Goal: Transaction & Acquisition: Purchase product/service

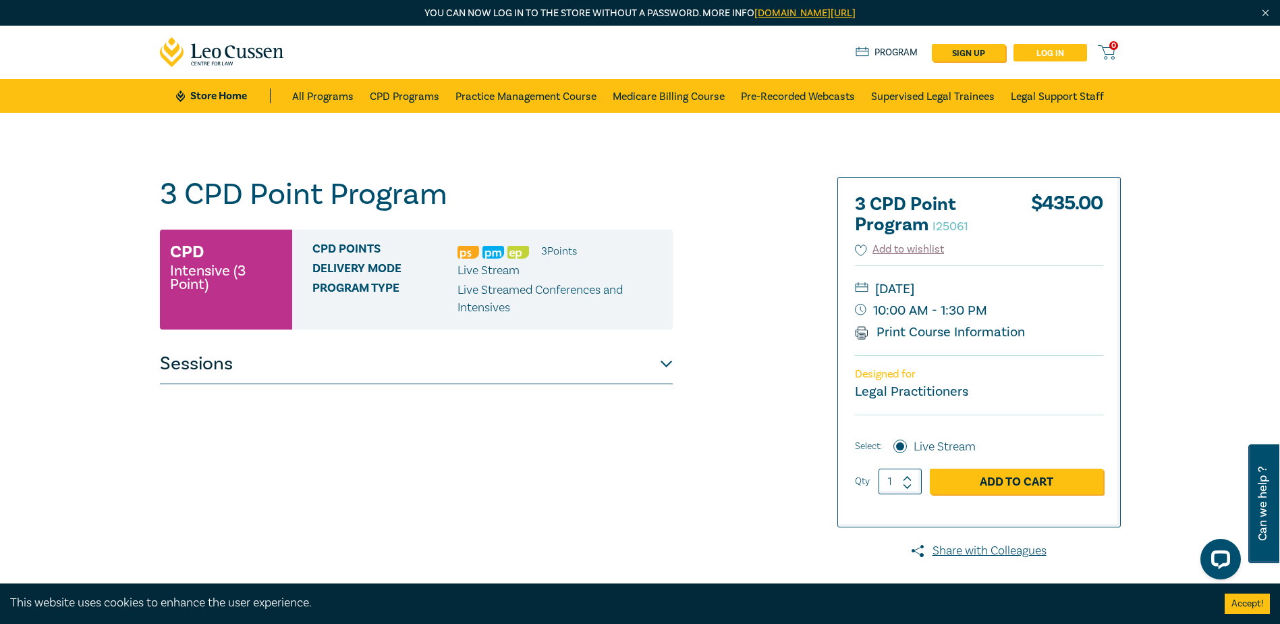
click at [1049, 49] on link "Log in" at bounding box center [1051, 53] width 74 height 18
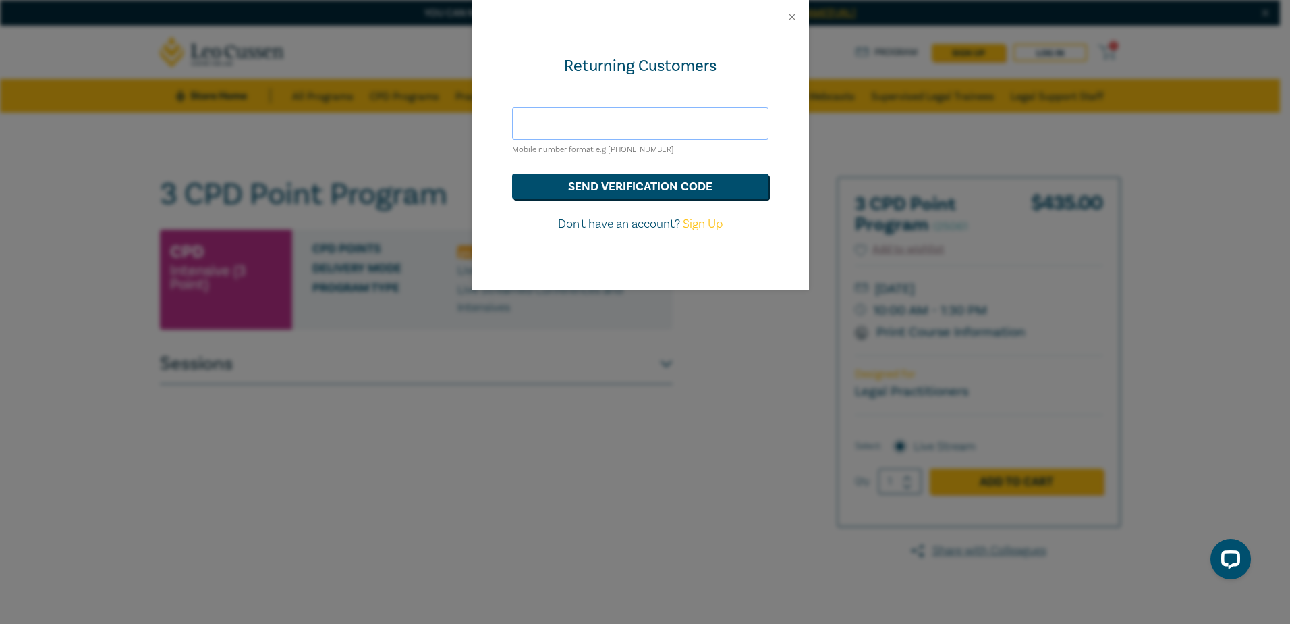
click at [641, 110] on input "text" at bounding box center [640, 123] width 256 height 32
type input "hds@hoyledasilva.com.au"
click at [572, 188] on button "send verification code" at bounding box center [640, 186] width 256 height 26
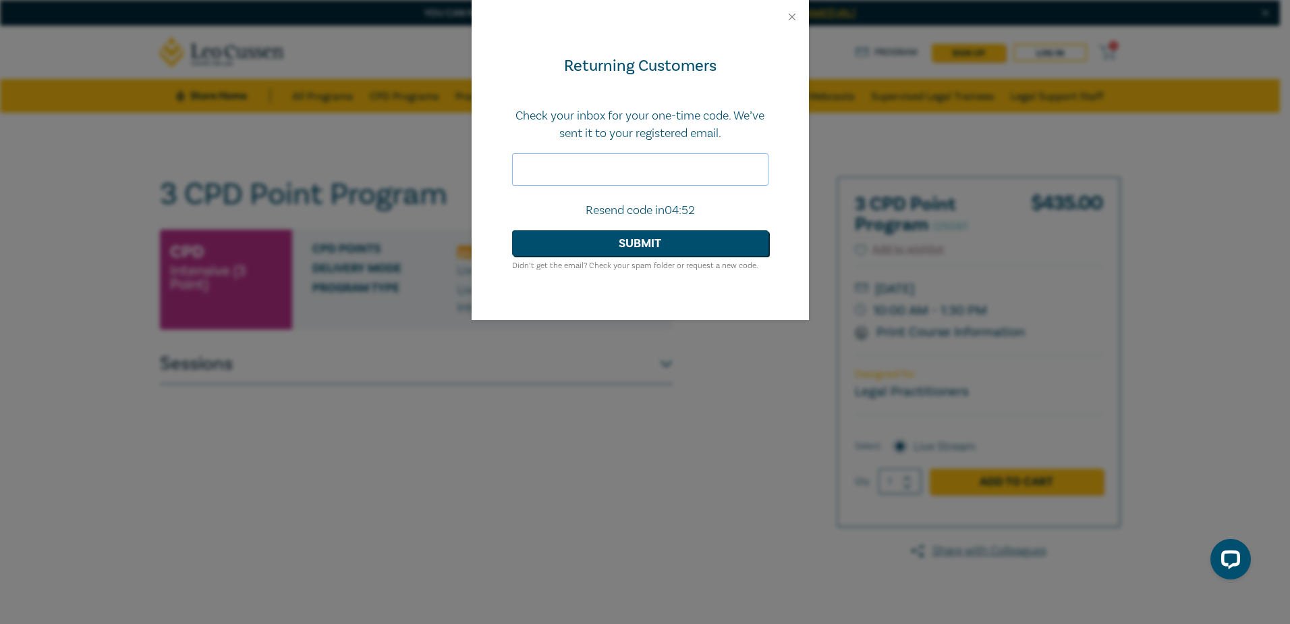
click at [595, 153] on input "text" at bounding box center [640, 169] width 256 height 32
click at [583, 164] on input "text" at bounding box center [640, 169] width 256 height 32
click at [574, 173] on input "text" at bounding box center [640, 169] width 256 height 32
click at [562, 154] on input "text" at bounding box center [640, 169] width 256 height 32
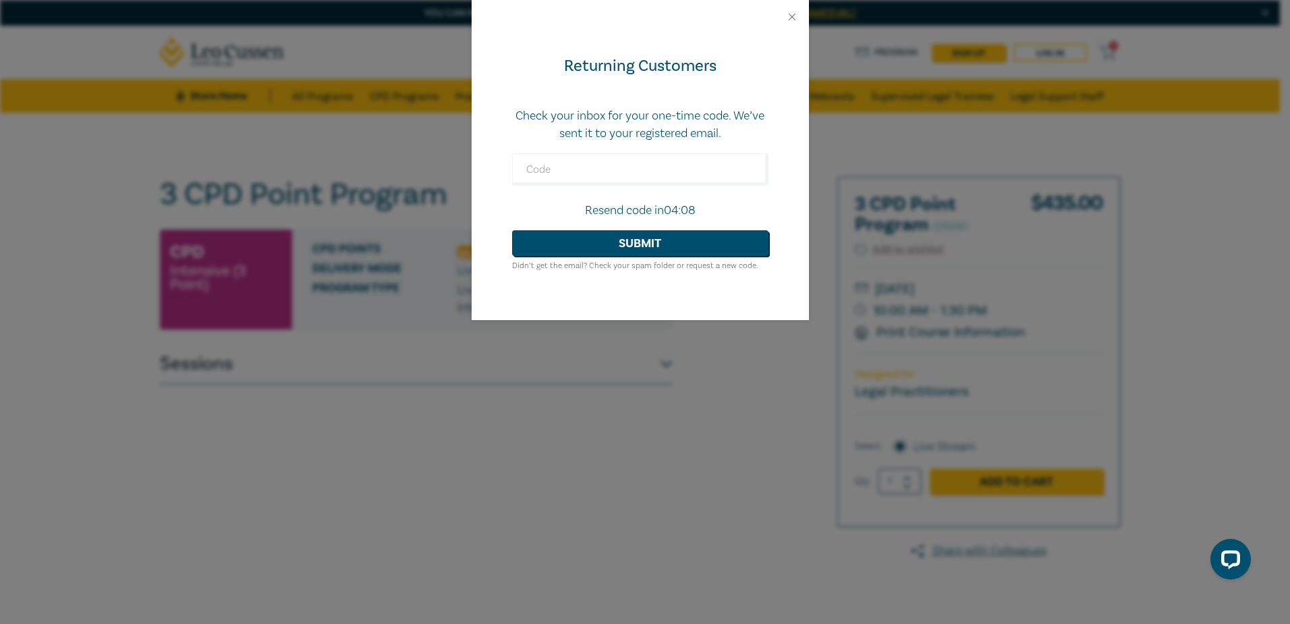
click at [651, 437] on div "Returning Customers Check your inbox for your one-time code. We’ve sent it to y…" at bounding box center [645, 312] width 1290 height 624
click at [716, 169] on input "text" at bounding box center [640, 169] width 256 height 32
click at [573, 169] on input "text" at bounding box center [640, 169] width 256 height 32
type input "496310"
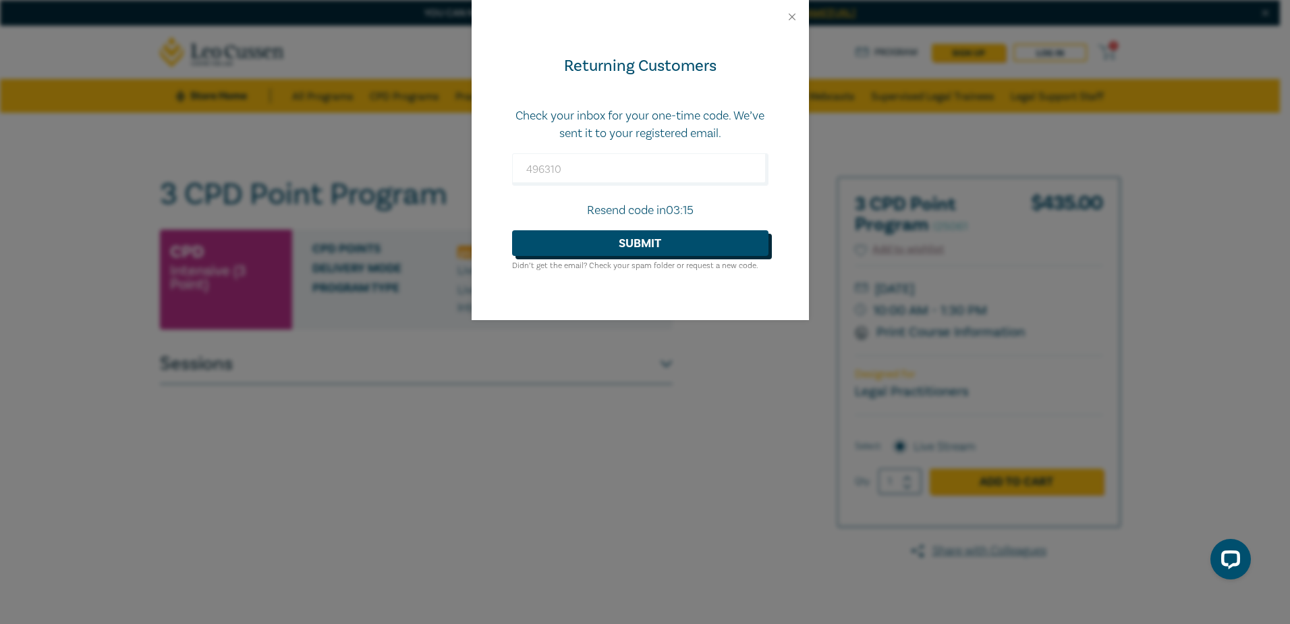
click at [608, 246] on button "Submit" at bounding box center [640, 243] width 256 height 26
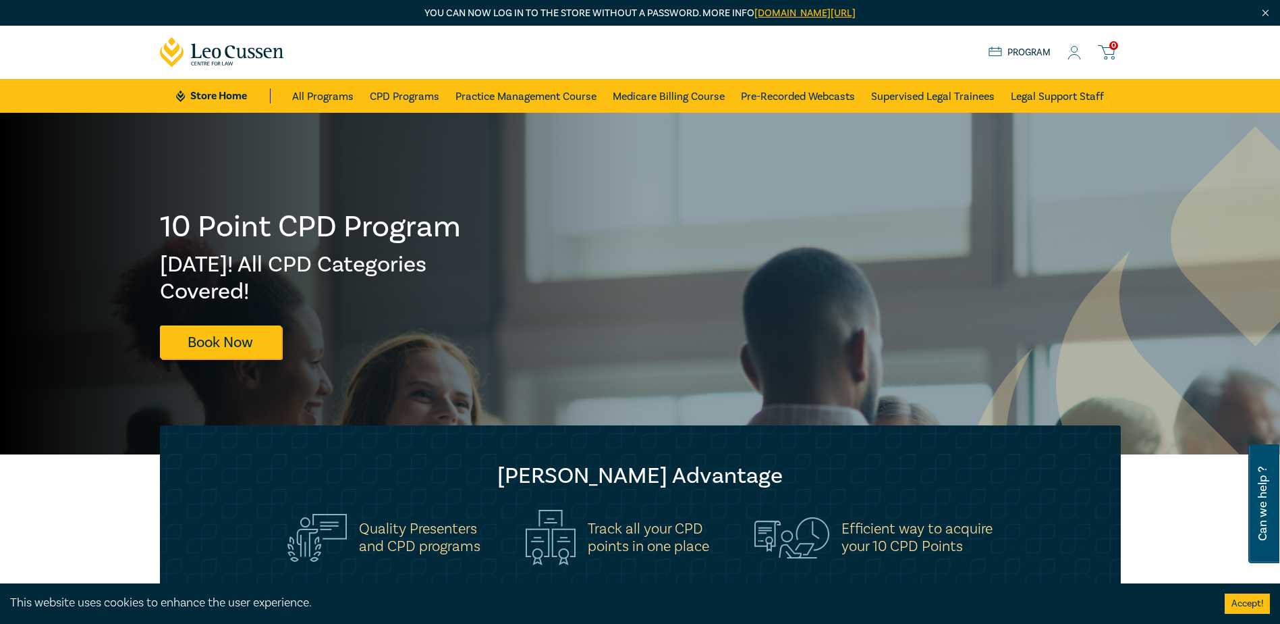
click at [1070, 49] on icon at bounding box center [1074, 53] width 13 height 14
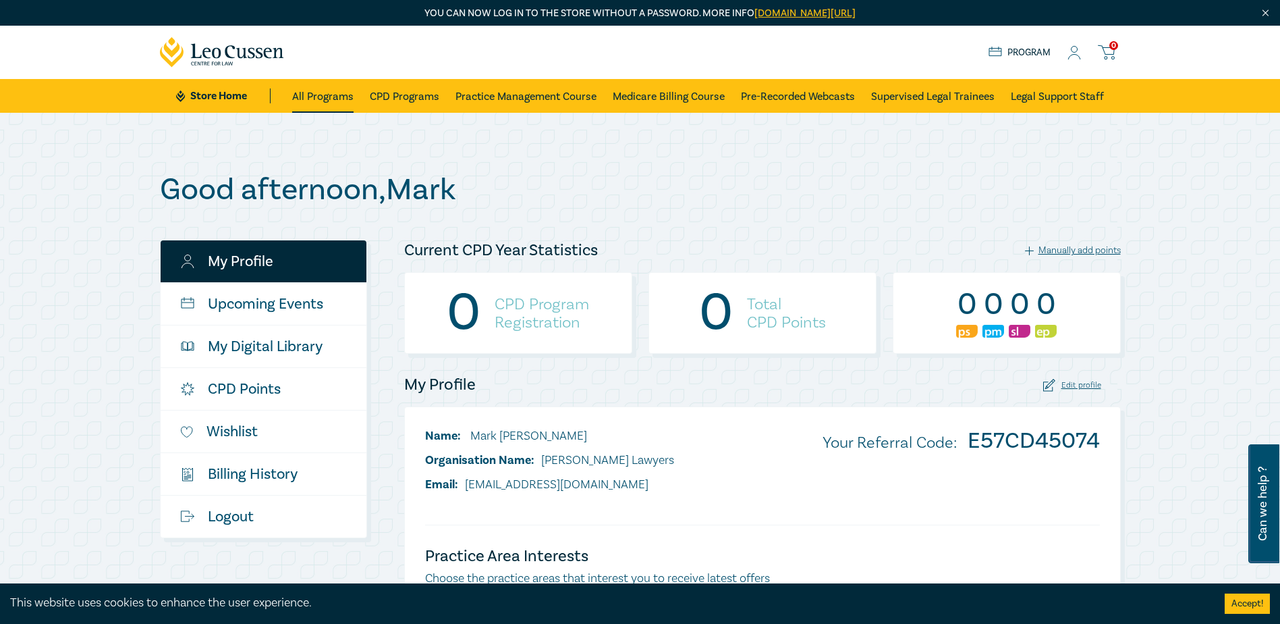
click at [307, 92] on link "All Programs" at bounding box center [322, 96] width 61 height 34
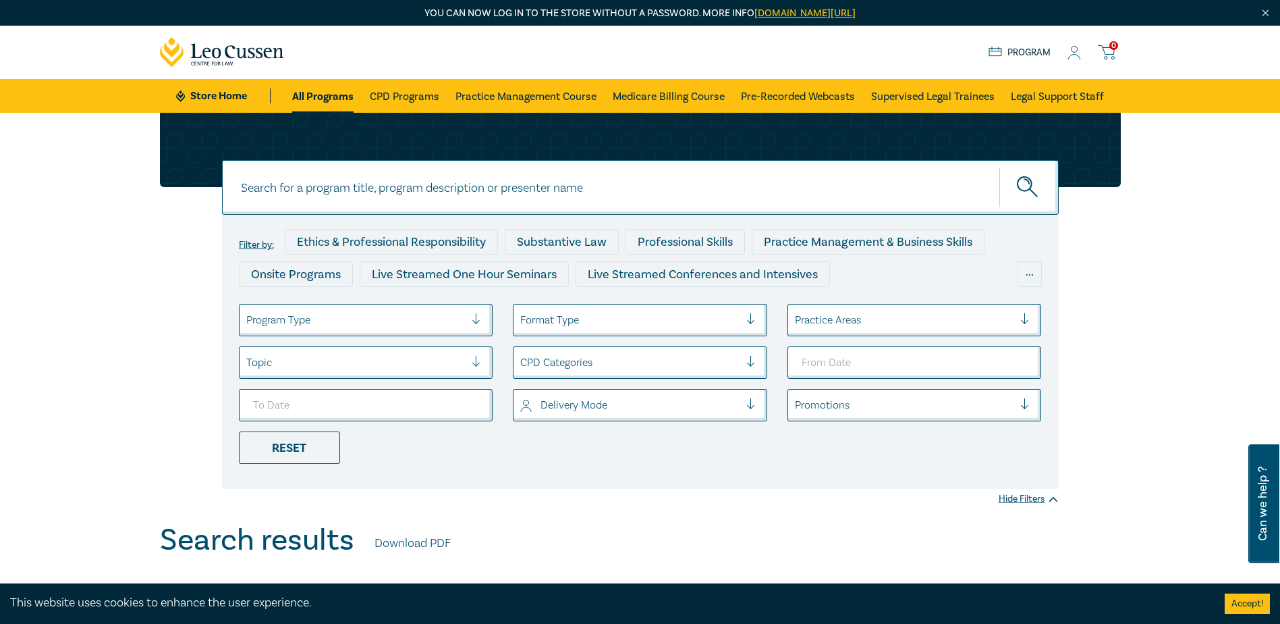
click at [385, 169] on input at bounding box center [640, 187] width 837 height 55
type input "3 cpd points"
click at [1000, 167] on button "submit" at bounding box center [1029, 187] width 59 height 41
click at [1080, 50] on icon at bounding box center [1074, 53] width 13 height 14
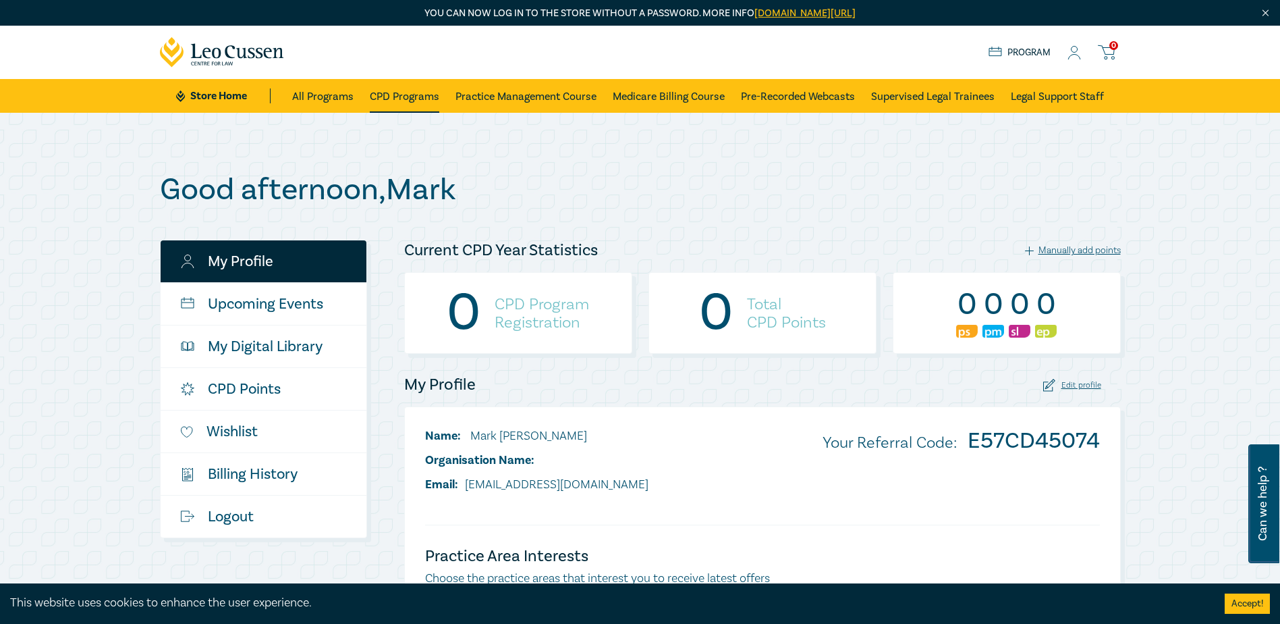
click at [385, 90] on link "CPD Programs" at bounding box center [405, 96] width 70 height 34
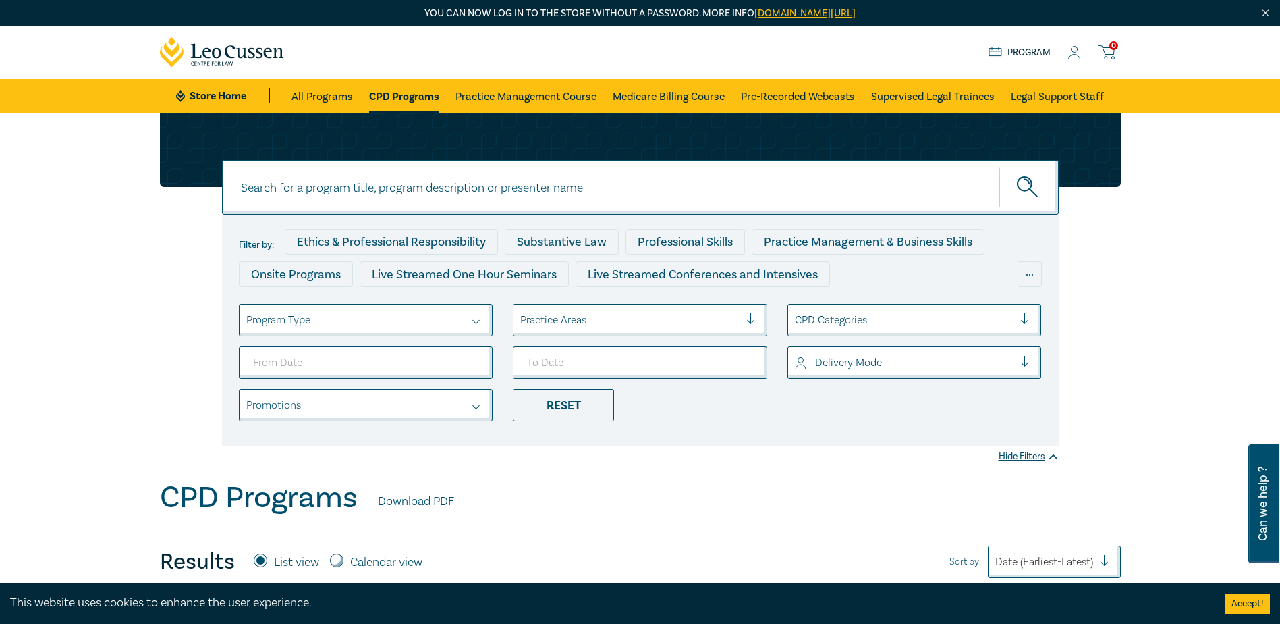
click at [320, 186] on input at bounding box center [640, 187] width 837 height 55
click at [324, 188] on input "3 CPD POINTS" at bounding box center [640, 187] width 837 height 55
type input "3 CPD POINT PROGRAM"
click at [1035, 178] on icon "submit" at bounding box center [1029, 188] width 24 height 24
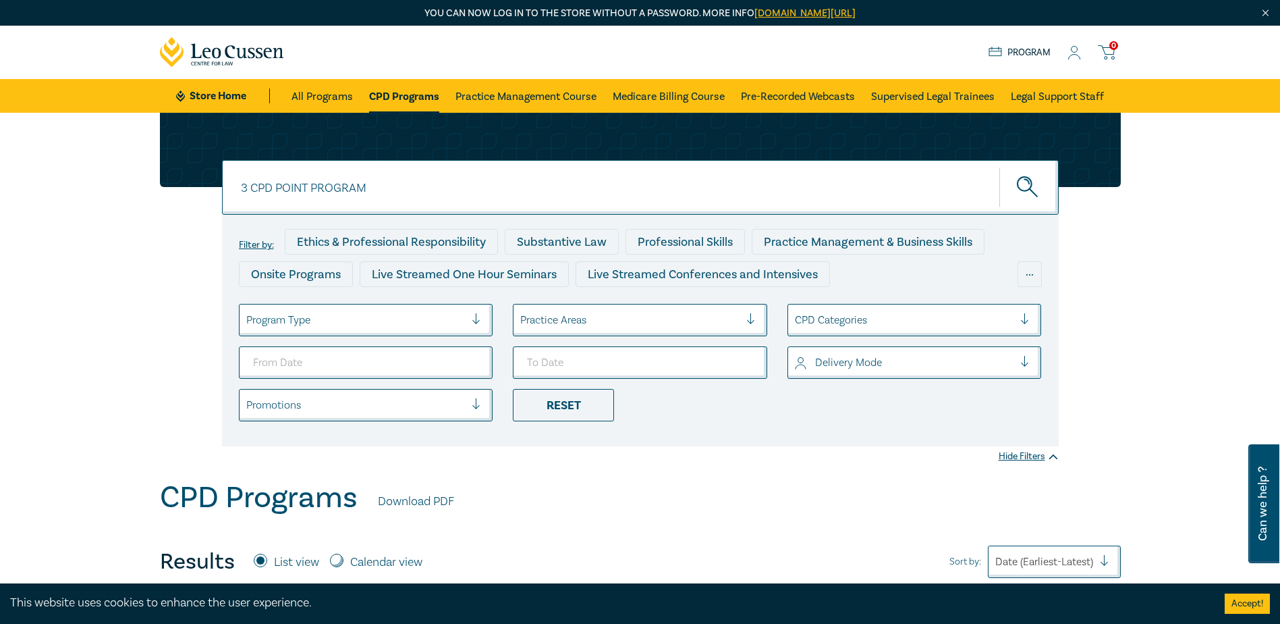
click at [1034, 174] on button "submit" at bounding box center [1029, 187] width 59 height 41
click at [1027, 191] on circle "submit" at bounding box center [1025, 184] width 14 height 14
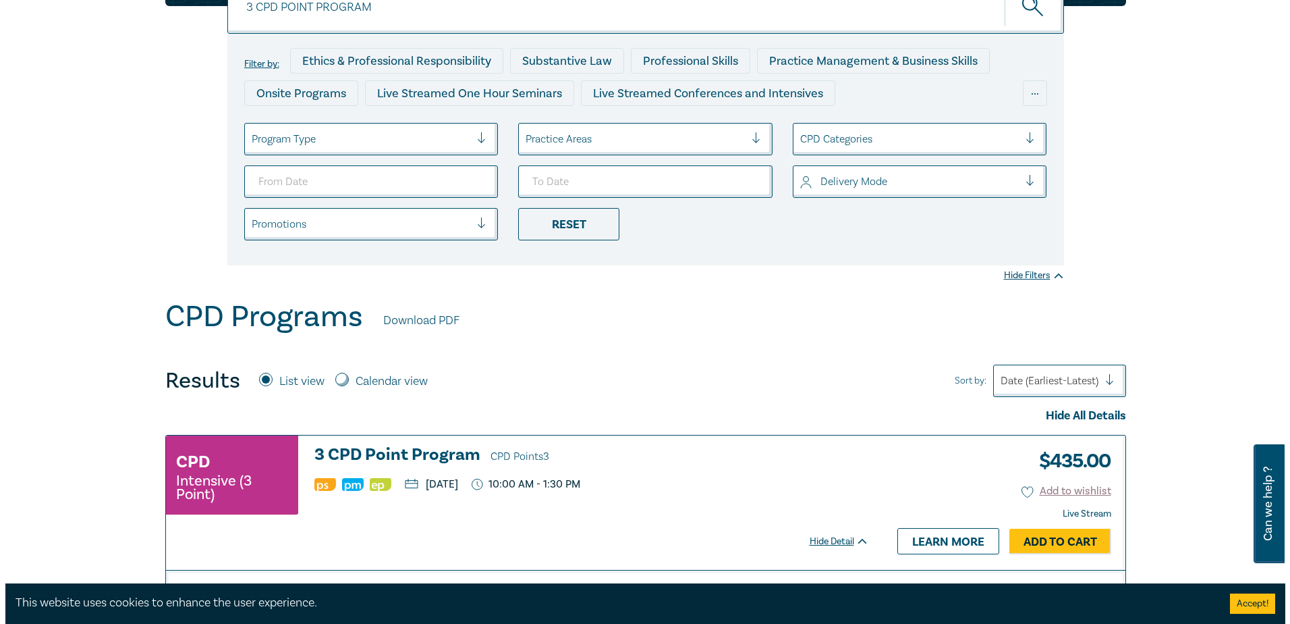
scroll to position [270, 0]
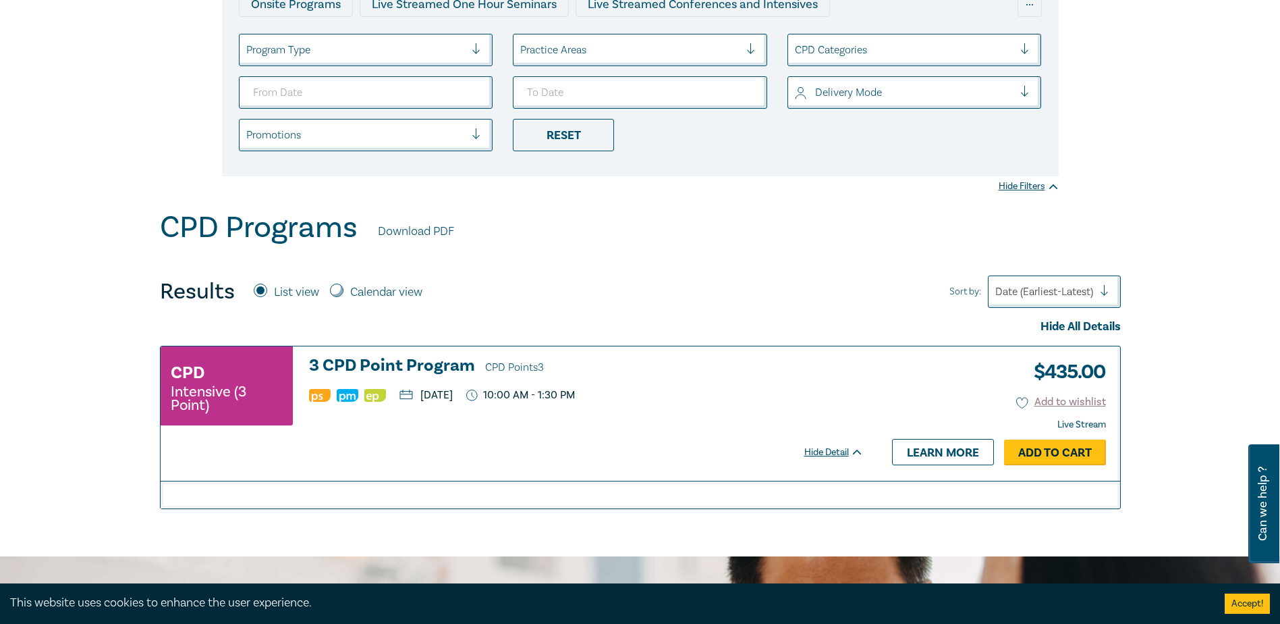
click at [1052, 452] on link "Add to Cart" at bounding box center [1055, 452] width 102 height 26
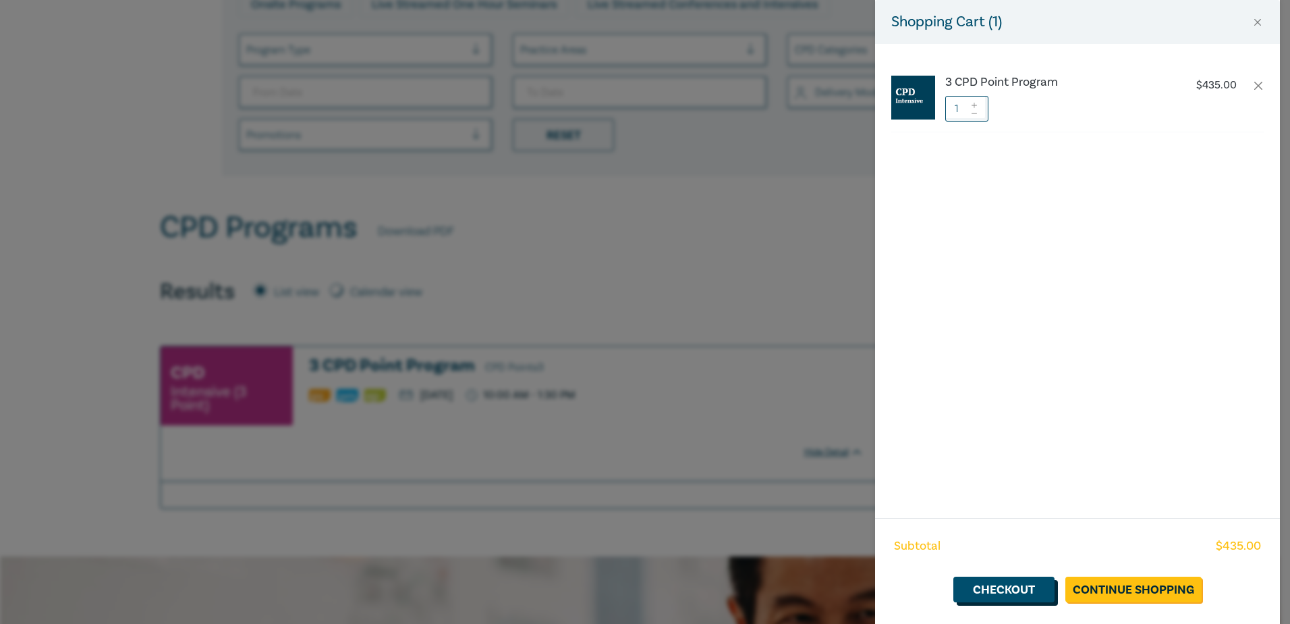
click at [1023, 594] on link "Checkout" at bounding box center [1004, 589] width 101 height 26
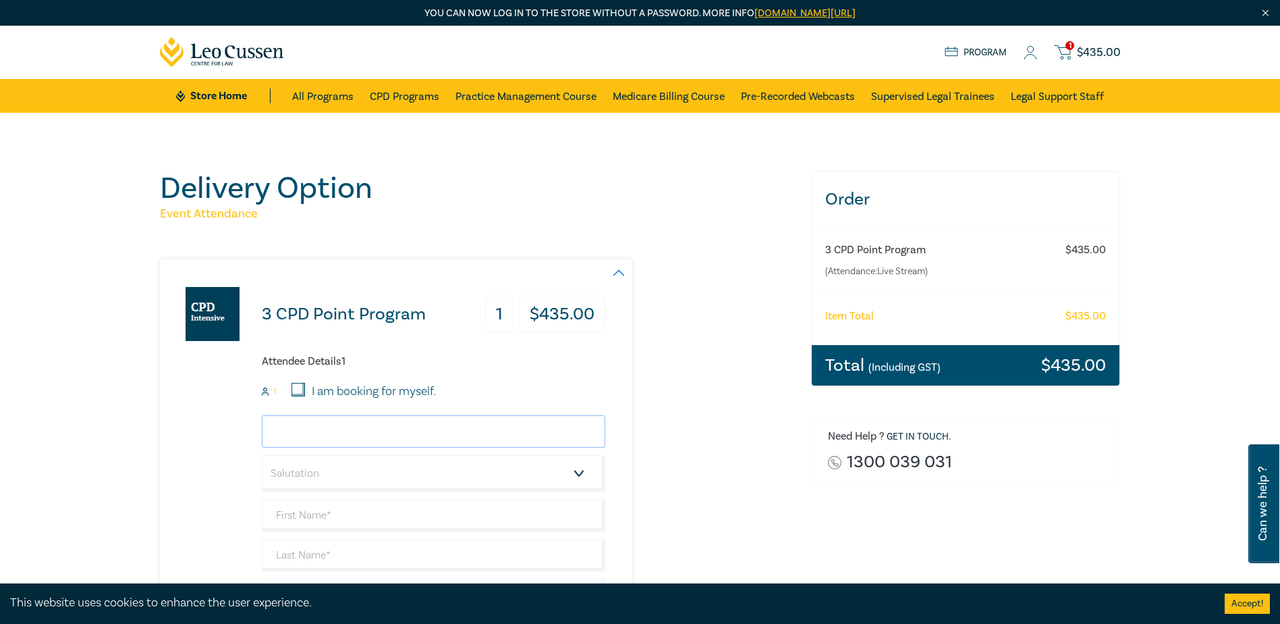
click at [326, 425] on input "email" at bounding box center [434, 431] width 344 height 32
click at [329, 441] on input "email" at bounding box center [434, 431] width 344 height 32
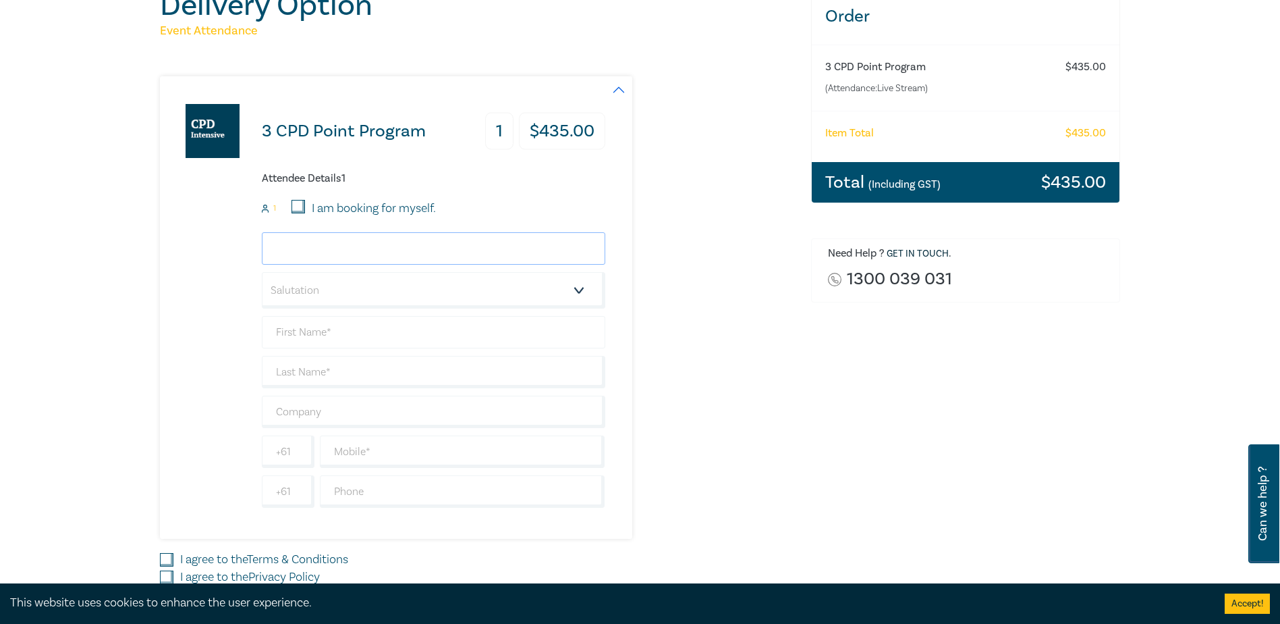
scroll to position [202, 0]
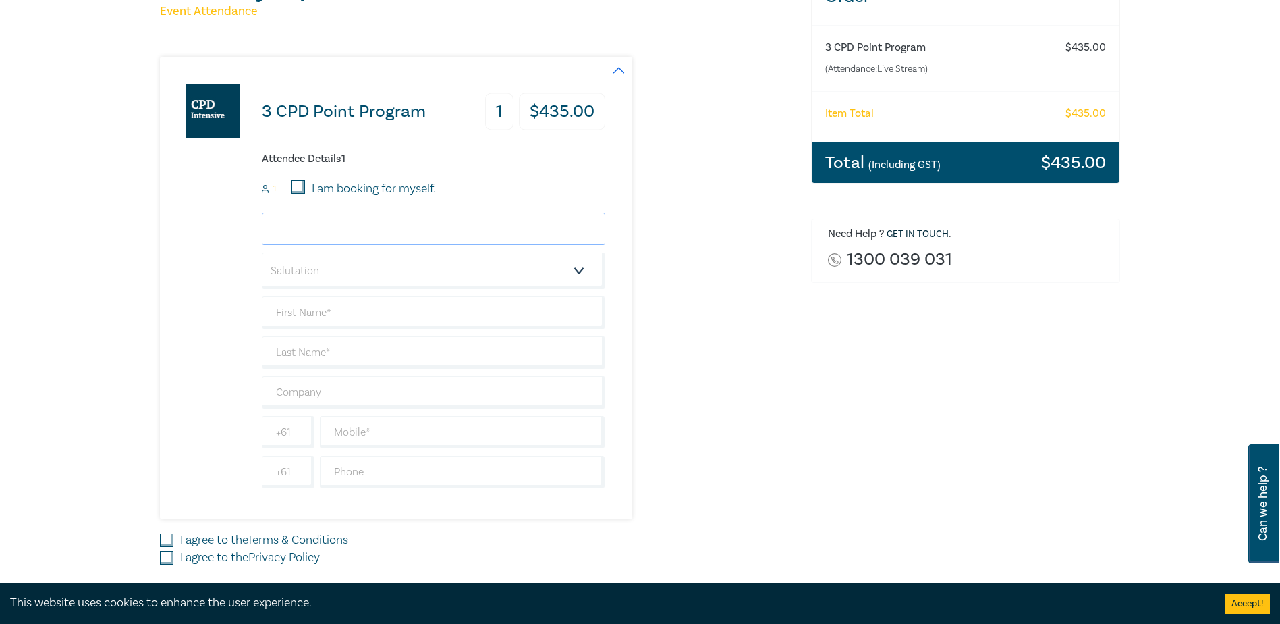
click at [322, 220] on input "email" at bounding box center [434, 229] width 344 height 32
type input "Mr"
click at [320, 276] on select "Salutation Mr. Mrs. Ms. Miss Dr. Prof. Other" at bounding box center [434, 270] width 344 height 36
click at [317, 223] on input "Mr" at bounding box center [434, 229] width 344 height 32
drag, startPoint x: 317, startPoint y: 223, endPoint x: 236, endPoint y: 221, distance: 80.3
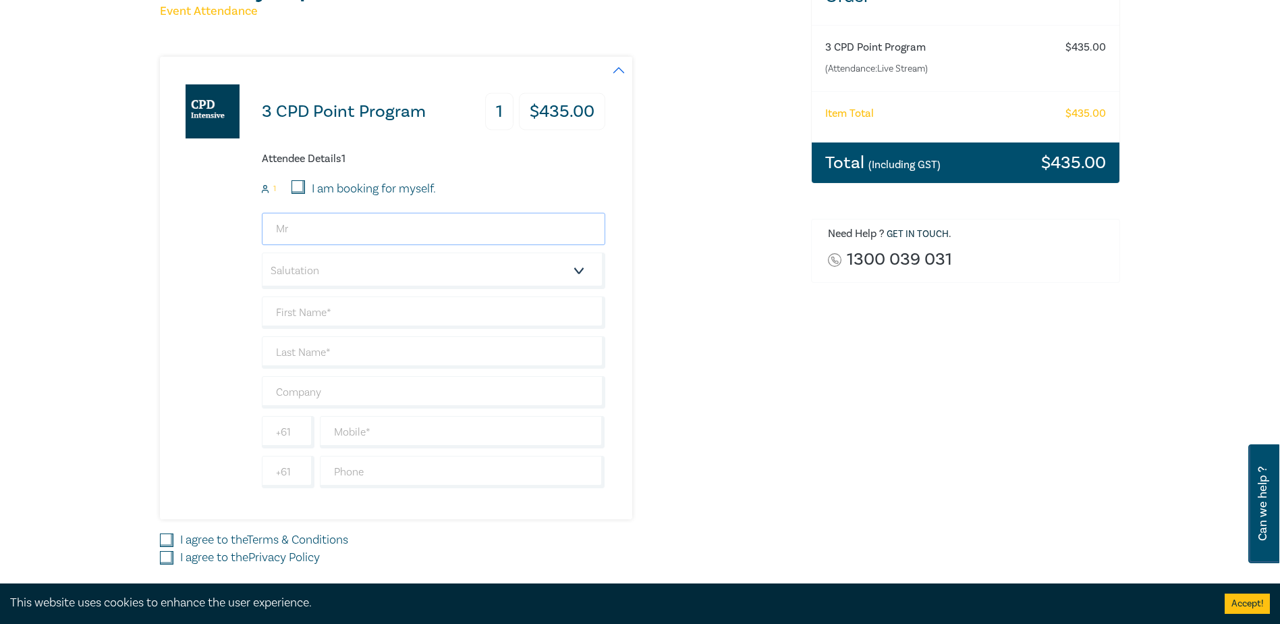
click at [236, 221] on div "3 CPD Point Program 1 $ 435.00 Attendee Details 1 1 I am booking for myself. Mr…" at bounding box center [382, 288] width 445 height 462
type input "mda"
click at [302, 267] on select "Salutation Mr. Mrs. Ms. Miss Dr. Prof. Other" at bounding box center [434, 270] width 344 height 36
click at [303, 267] on select "Salutation Mr. Mrs. Ms. Miss Dr. Prof. Other" at bounding box center [434, 270] width 344 height 36
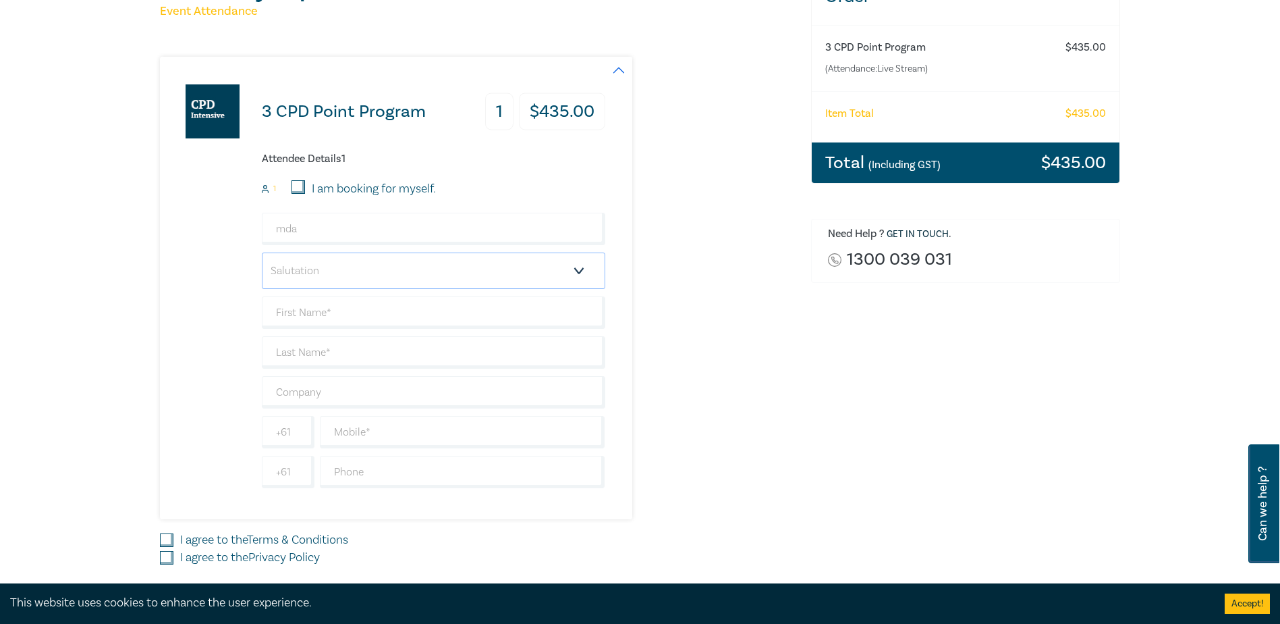
select select "Mr."
click at [262, 252] on select "Salutation Mr. Mrs. Ms. Miss Dr. Prof. Other" at bounding box center [434, 270] width 344 height 36
click at [316, 227] on input "mda" at bounding box center [434, 229] width 344 height 32
drag, startPoint x: 316, startPoint y: 227, endPoint x: 177, endPoint y: 221, distance: 139.2
click at [177, 221] on div "3 CPD Point Program 1 $ 435.00 Attendee Details 1 1 I am booking for myself. md…" at bounding box center [382, 288] width 445 height 462
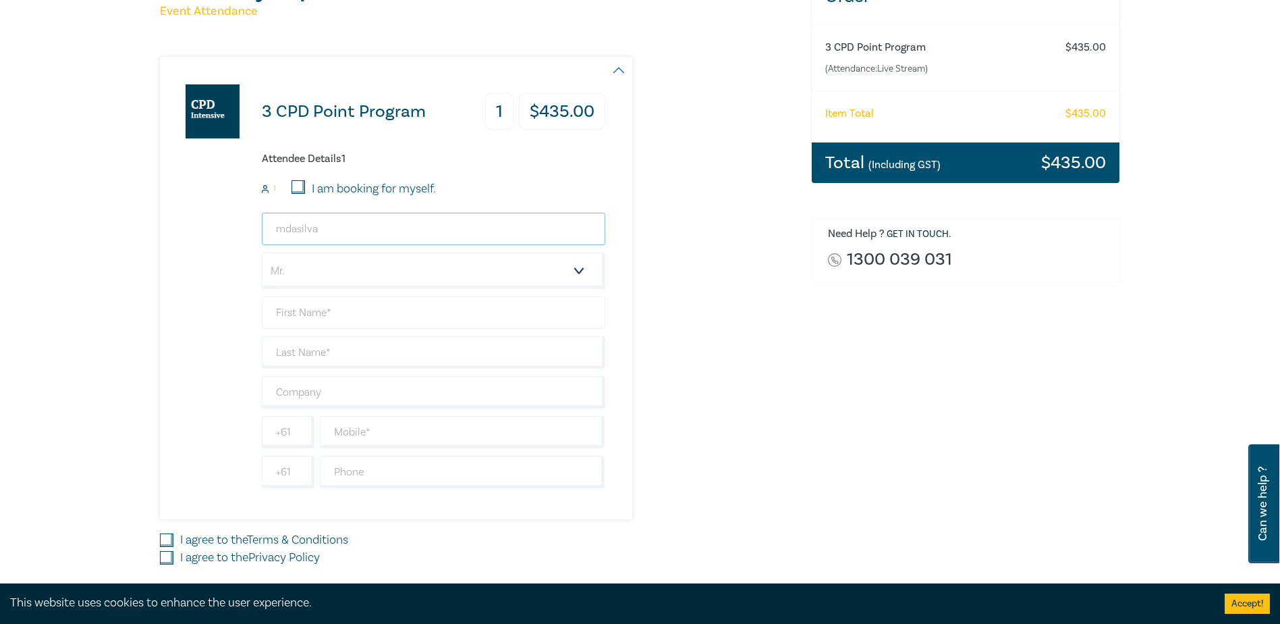
type input "mdasilva"
click at [422, 308] on input "text" at bounding box center [434, 312] width 344 height 32
type input "Mark"
type input "Da Silva"
type input "Hoyle Da Silva Lawyers"
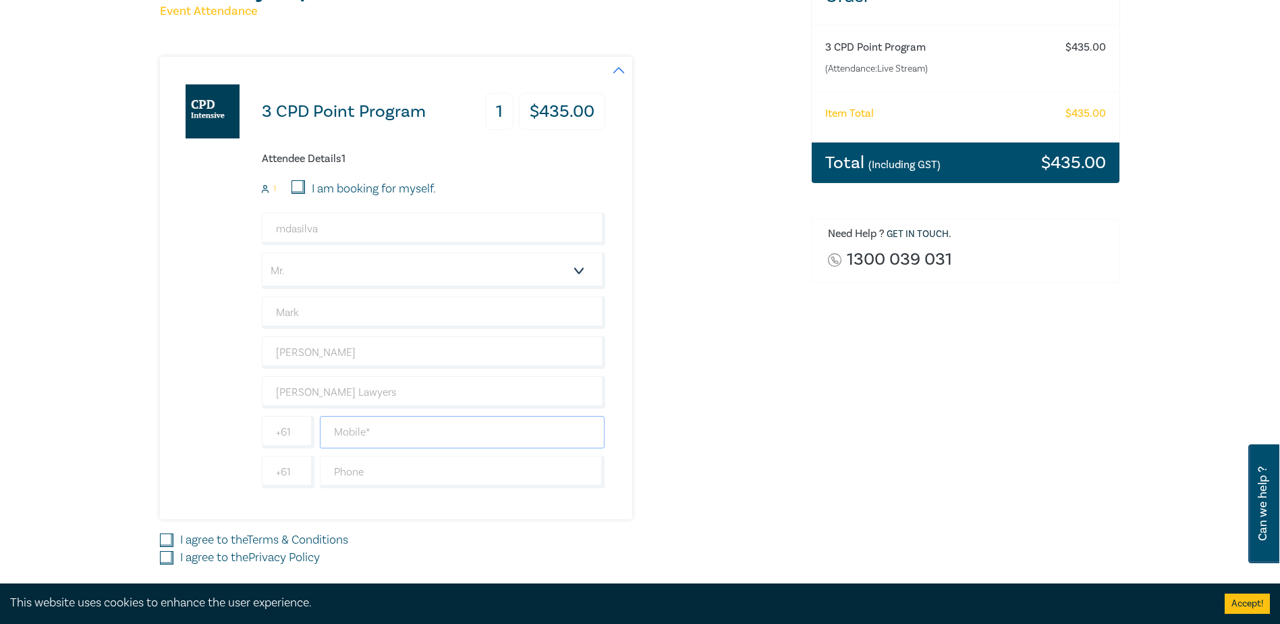
click at [384, 433] on input "text" at bounding box center [462, 432] width 285 height 32
click at [358, 428] on input "text" at bounding box center [462, 432] width 285 height 32
paste input "(03) 9614 2087"
click at [356, 433] on input "(03) 9614 2087" at bounding box center [462, 432] width 285 height 32
drag, startPoint x: 373, startPoint y: 431, endPoint x: 422, endPoint y: 445, distance: 51.3
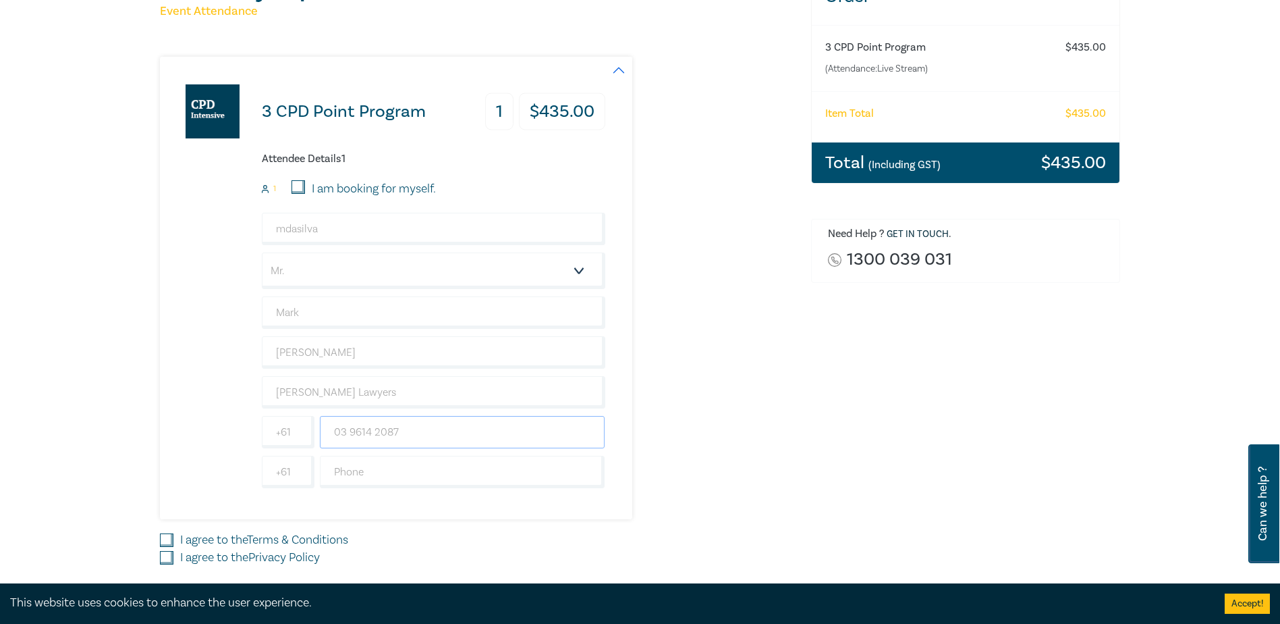
click at [373, 431] on input "03 9614 2087" at bounding box center [462, 432] width 285 height 32
drag, startPoint x: 425, startPoint y: 434, endPoint x: 199, endPoint y: 437, distance: 226.1
click at [199, 437] on div "3 CPD Point Program 1 $ 435.00 Attendee Details 1 1 I am booking for myself. md…" at bounding box center [382, 288] width 445 height 462
type input "0396142087"
click at [370, 499] on div "3 CPD Point Program 1 $ 435.00 Attendee Details 1 1 I am booking for myself. md…" at bounding box center [382, 288] width 445 height 462
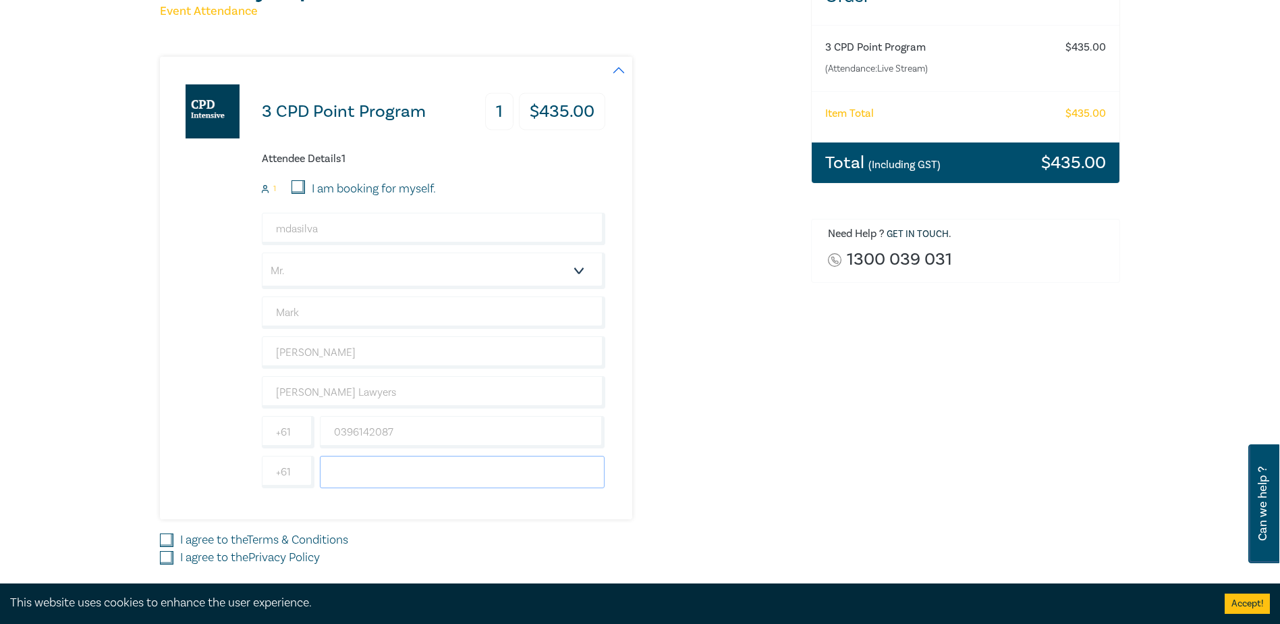
click at [364, 458] on input "text" at bounding box center [462, 472] width 285 height 32
paste input "0396142087"
type input "0396142087"
click at [171, 535] on input "I agree to the Terms & Conditions" at bounding box center [166, 539] width 13 height 13
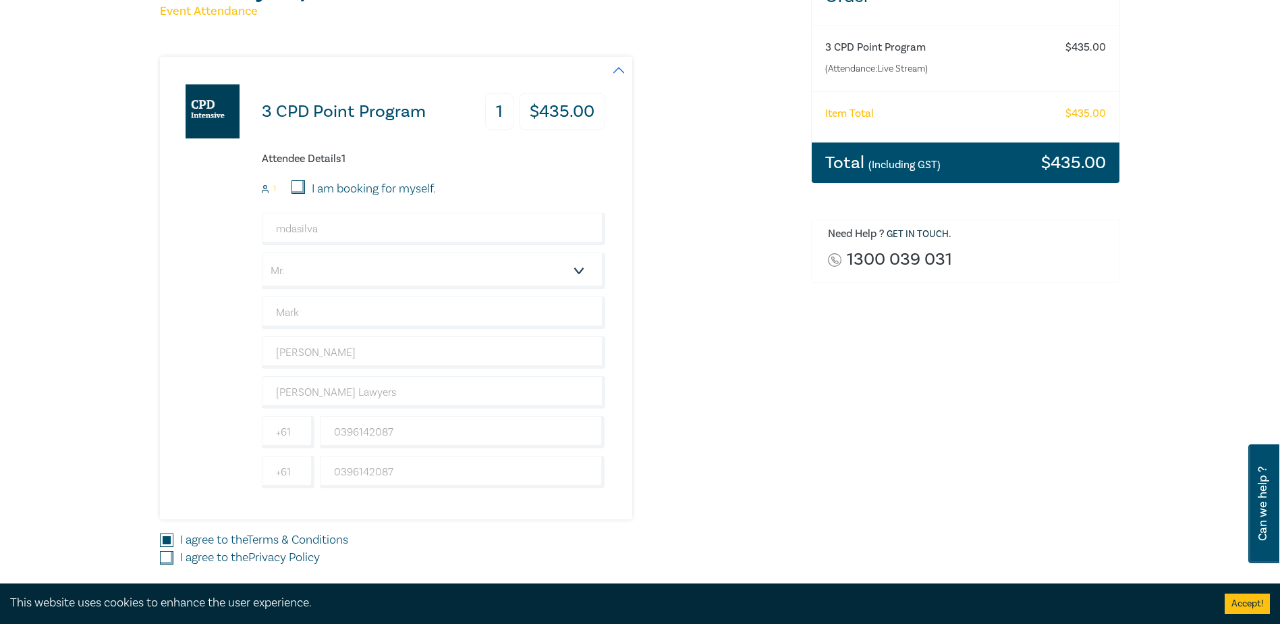
checkbox input "false"
click at [167, 555] on input "I agree to the Privacy Policy" at bounding box center [166, 557] width 13 height 13
checkbox input "true"
click at [167, 544] on input "I agree to the Terms & Conditions" at bounding box center [166, 539] width 13 height 13
checkbox input "true"
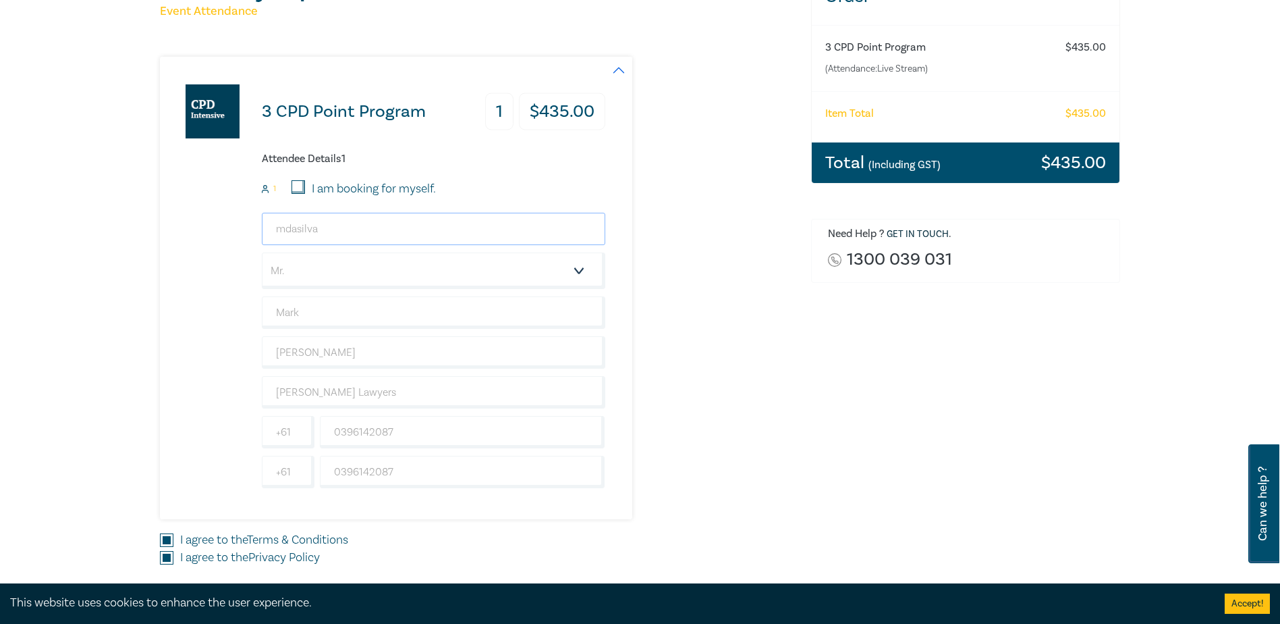
click at [335, 223] on input "mdasilva" at bounding box center [434, 229] width 344 height 32
drag, startPoint x: 331, startPoint y: 223, endPoint x: 171, endPoint y: 226, distance: 160.7
click at [171, 226] on div "3 CPD Point Program 1 $ 435.00 Attendee Details 1 1 I am booking for myself. md…" at bounding box center [382, 288] width 445 height 462
paste input "@hoyledasilva.com.au"
type input "mdasilva@hoyledasilva.com.au"
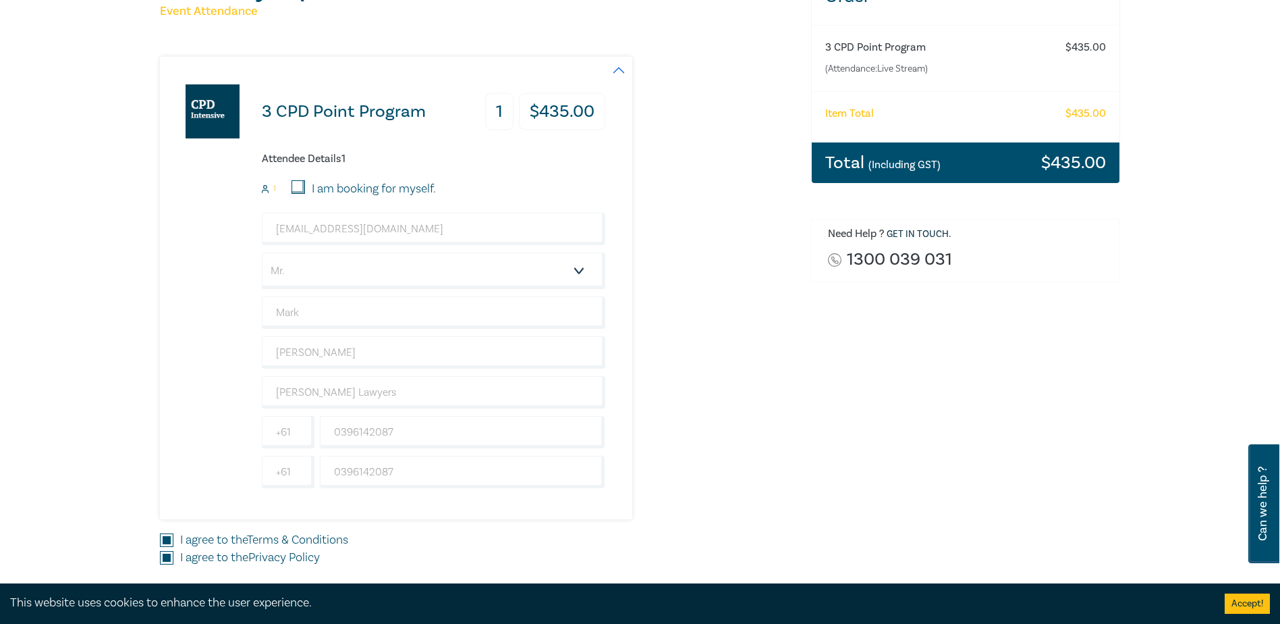
click at [391, 452] on div "mdasilva@hoyledasilva.com.au Salutation Mr. Mrs. Ms. Miss Dr. Prof. Other Mark …" at bounding box center [434, 350] width 344 height 275
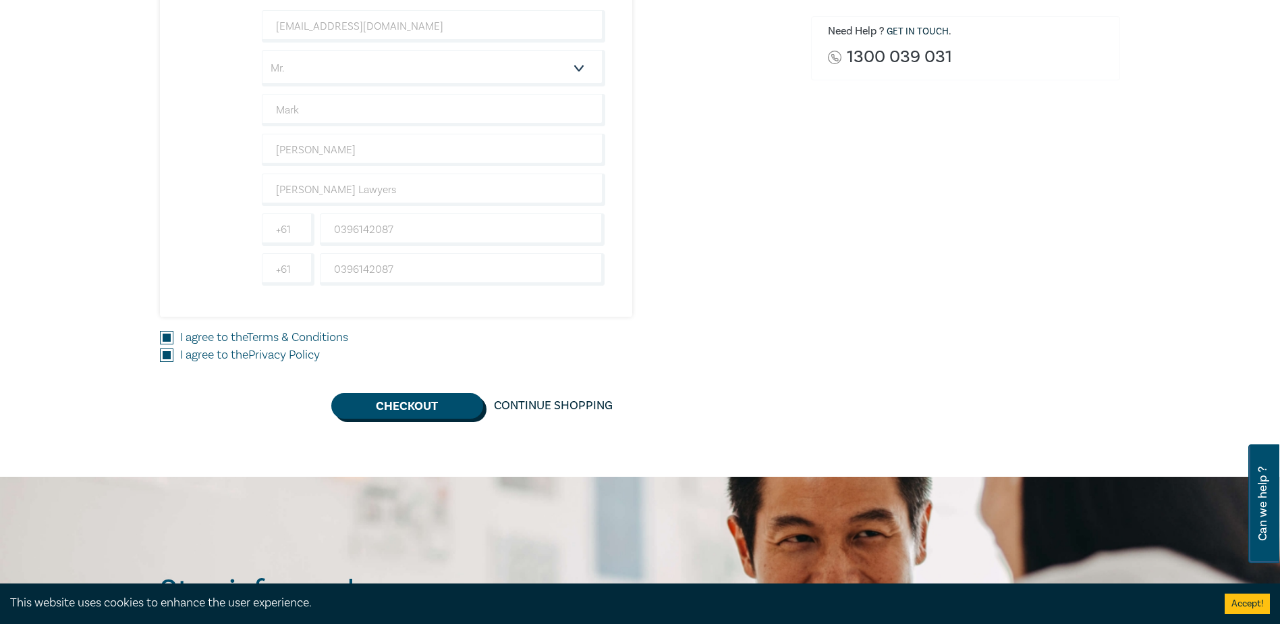
click at [400, 414] on button "Checkout" at bounding box center [407, 406] width 152 height 26
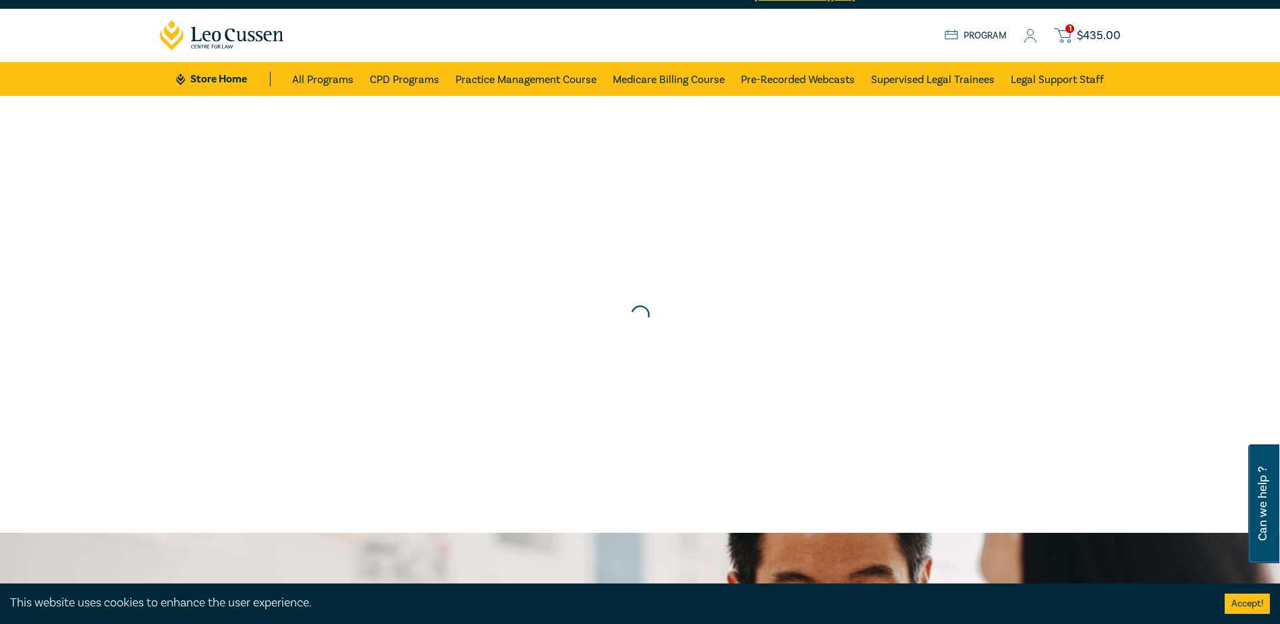
scroll to position [0, 0]
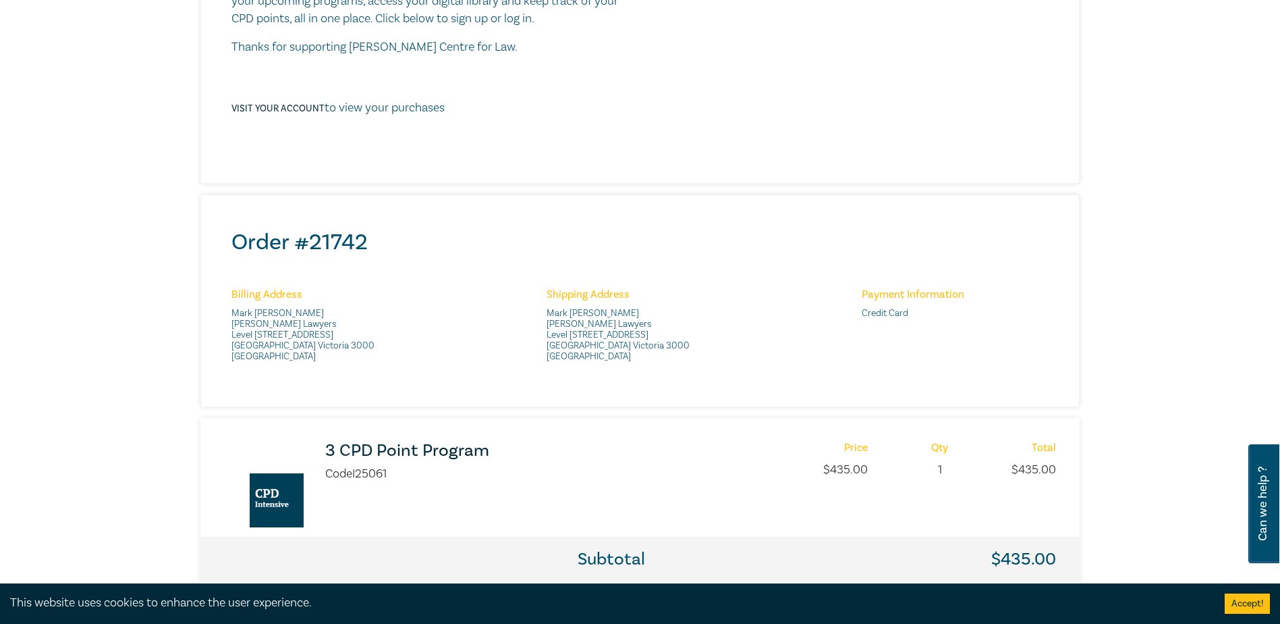
scroll to position [607, 0]
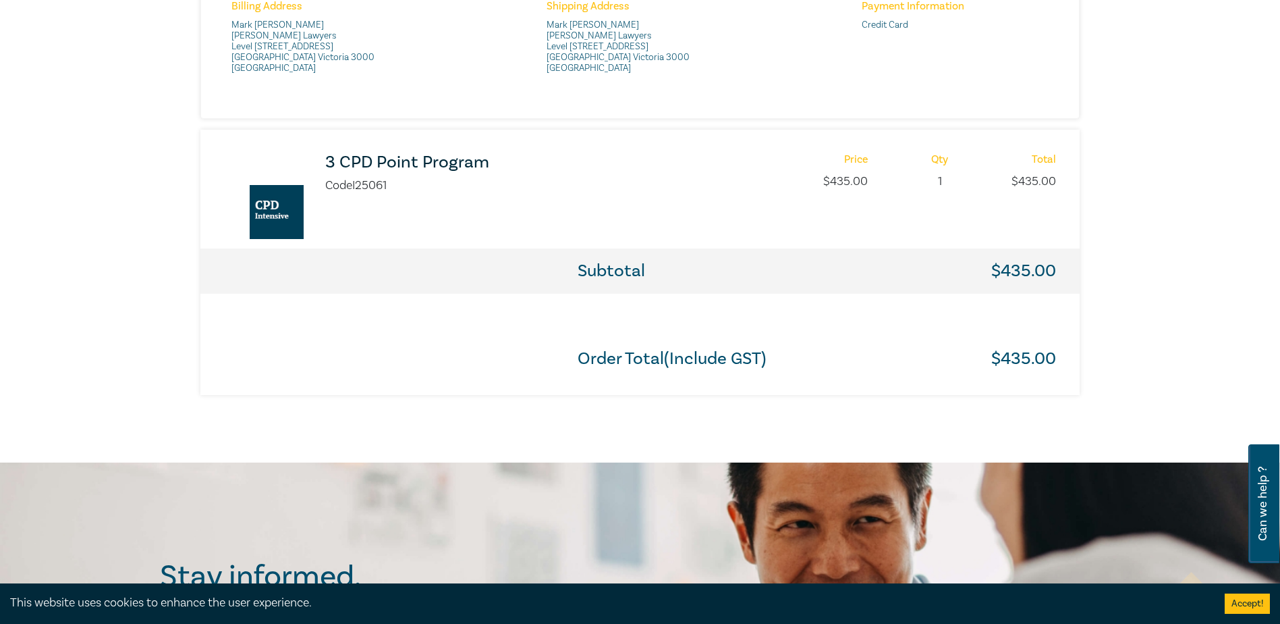
click at [417, 155] on h3 "3 CPD Point Program" at bounding box center [504, 162] width 358 height 18
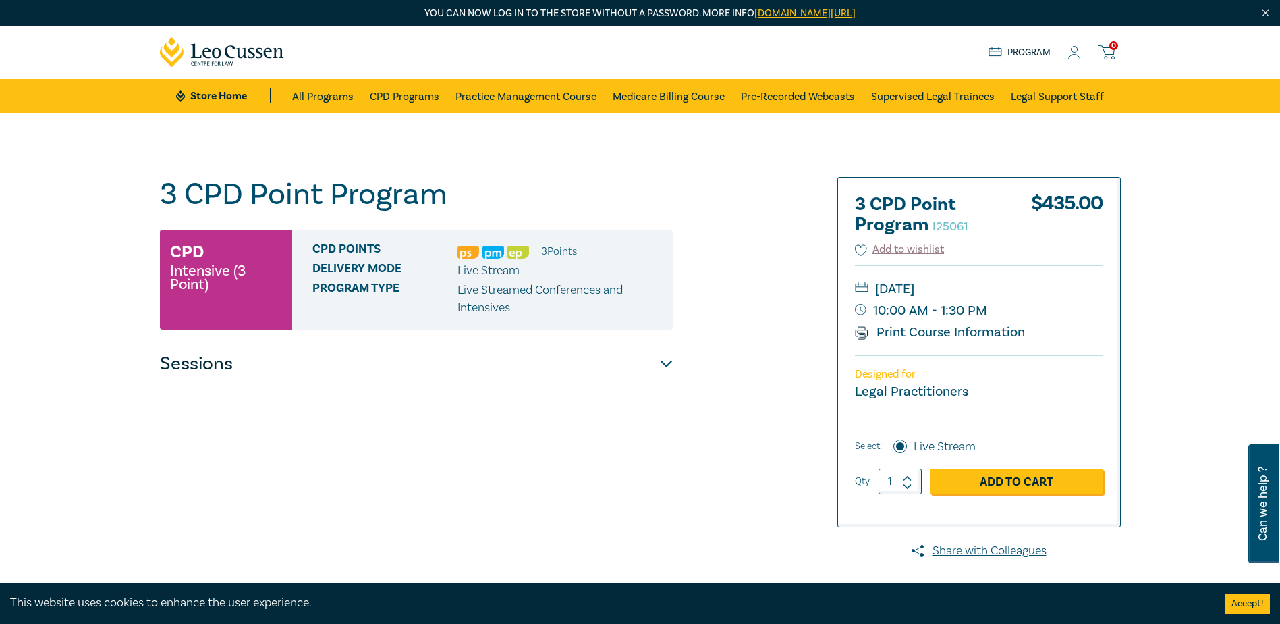
click at [397, 285] on span "Program type" at bounding box center [384, 298] width 145 height 35
click at [1066, 53] on div "Store Home About us Program 0" at bounding box center [1055, 52] width 132 height 17
drag, startPoint x: 1066, startPoint y: 53, endPoint x: 1030, endPoint y: 107, distance: 64.6
click at [1030, 107] on link "Legal Support Staff" at bounding box center [1057, 96] width 93 height 34
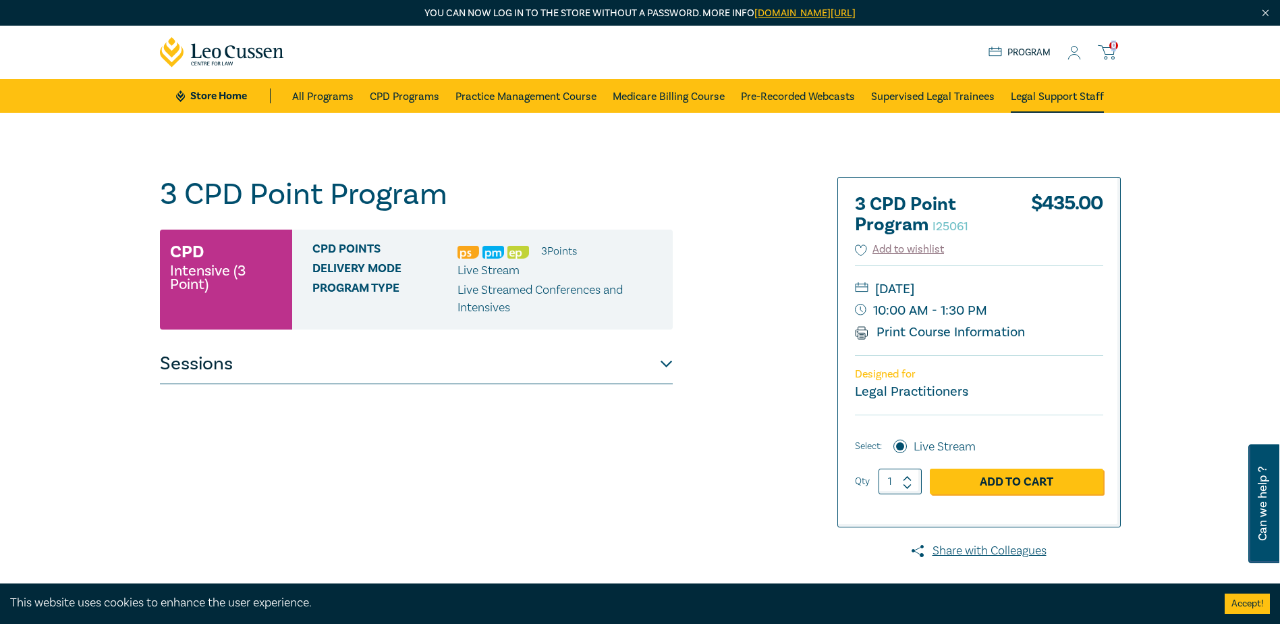
click at [1030, 107] on link "Legal Support Staff" at bounding box center [1057, 96] width 93 height 34
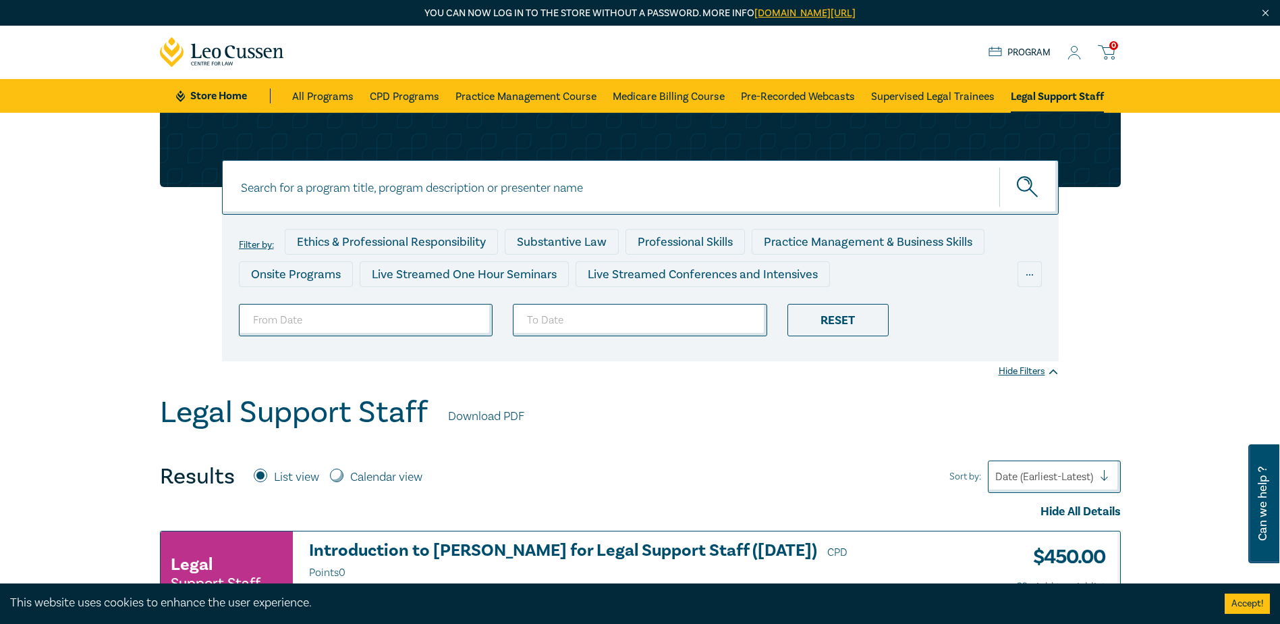
click at [1070, 47] on icon at bounding box center [1074, 53] width 13 height 14
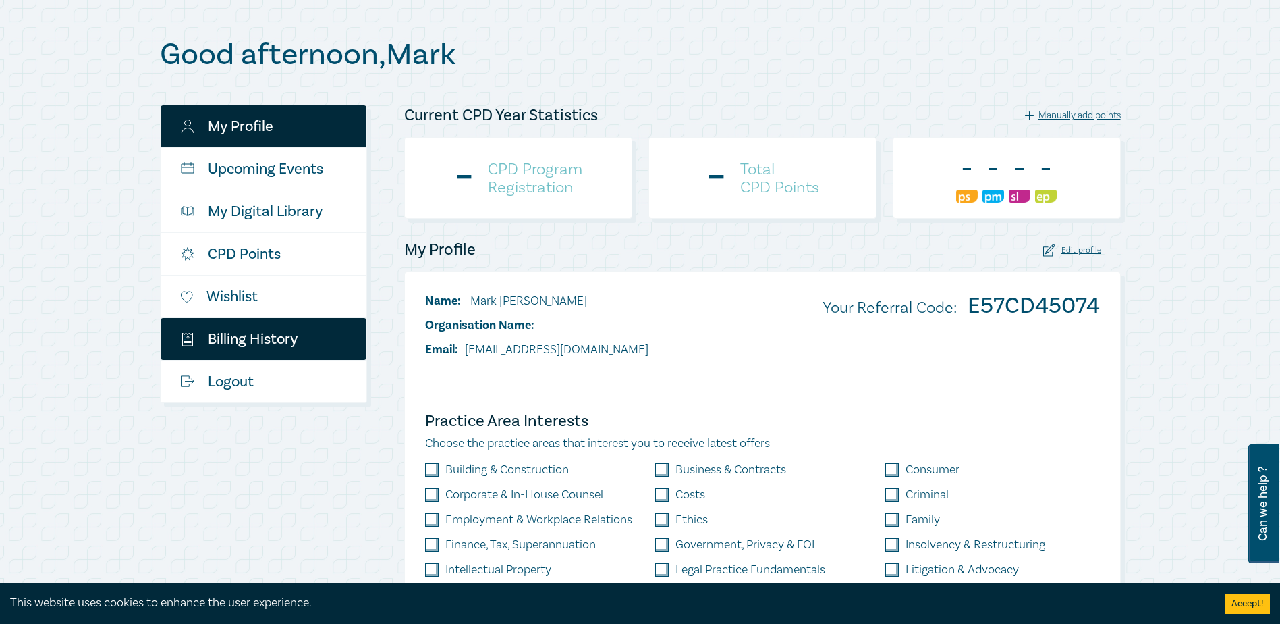
click at [290, 336] on link "$ Billing History" at bounding box center [264, 339] width 206 height 42
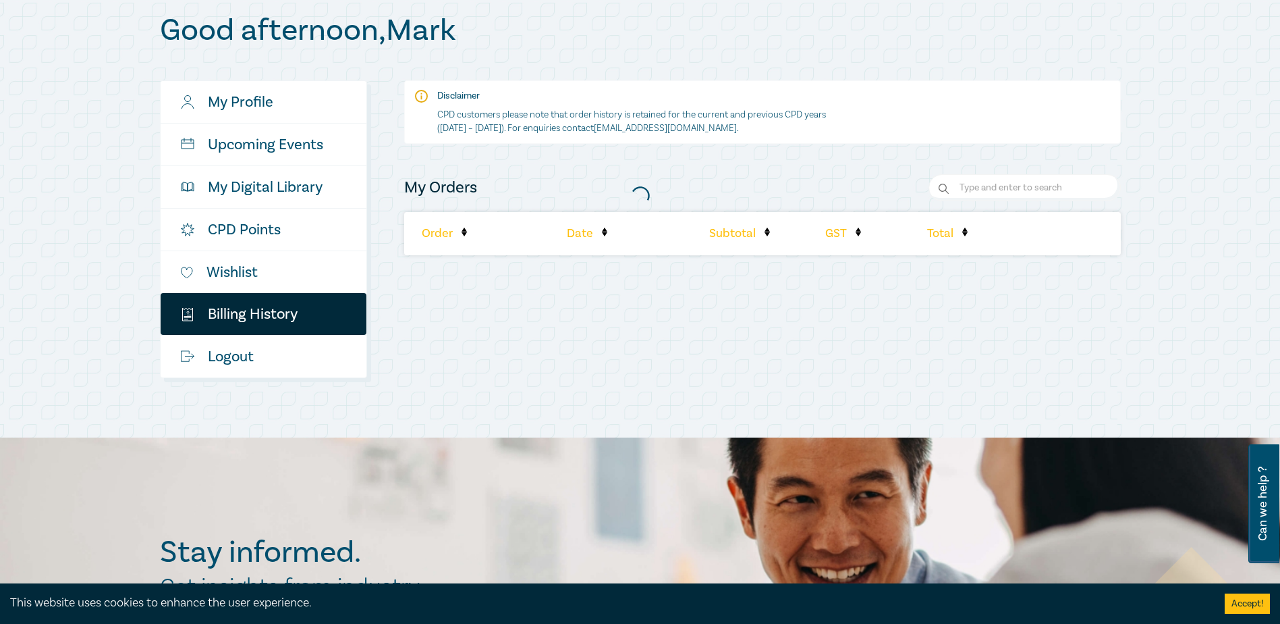
scroll to position [202, 0]
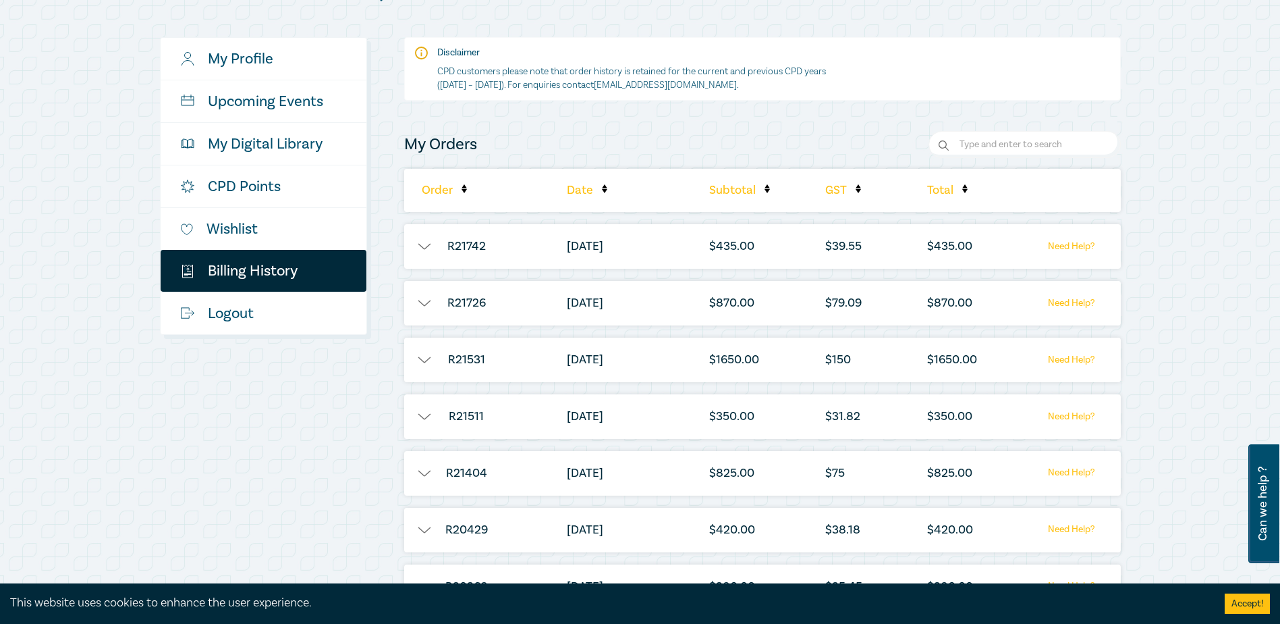
click at [419, 240] on button "button" at bounding box center [424, 246] width 40 height 13
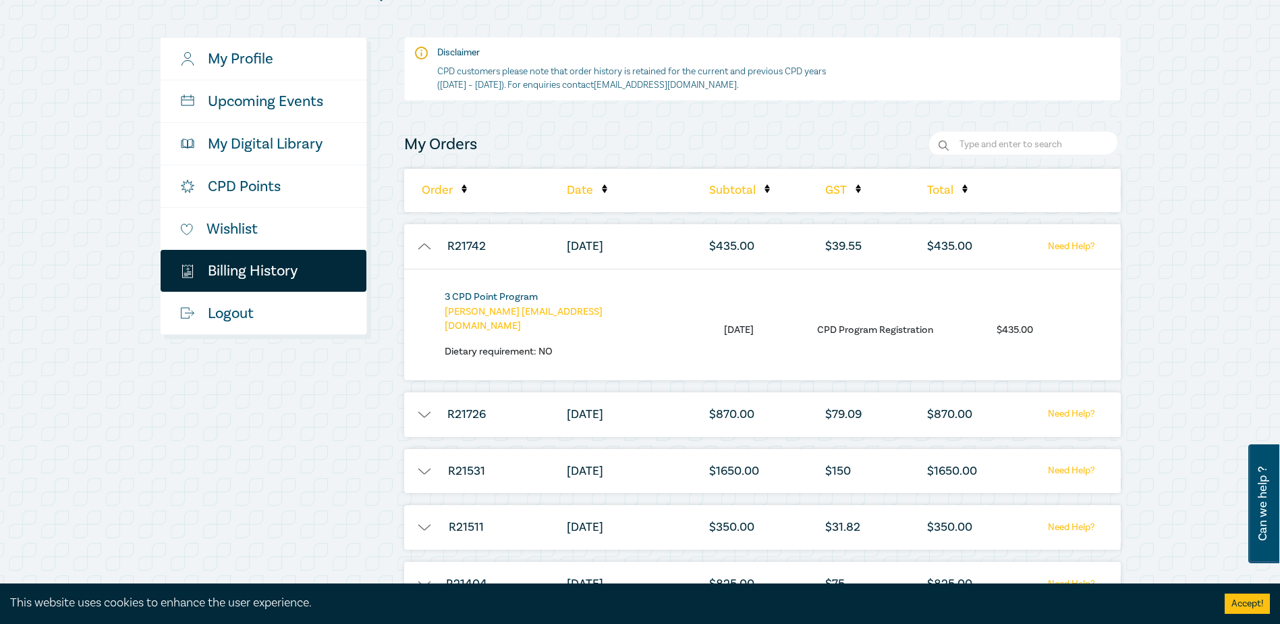
click at [496, 296] on link "3 CPD Point Program" at bounding box center [491, 296] width 93 height 13
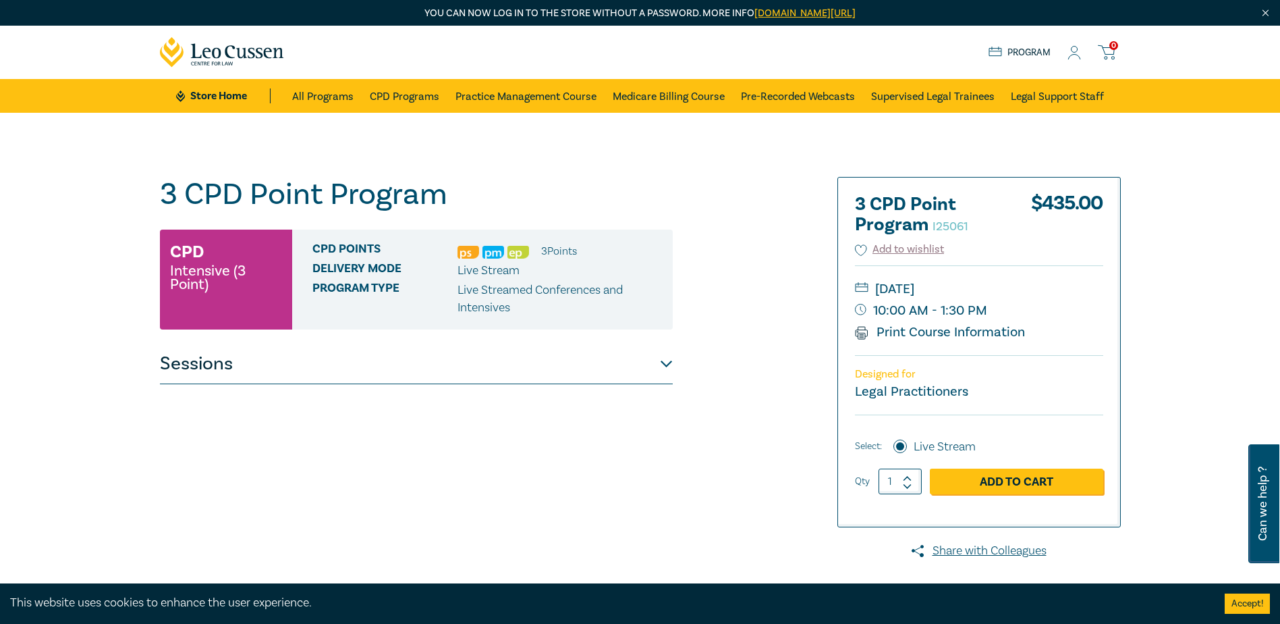
drag, startPoint x: 496, startPoint y: 296, endPoint x: 458, endPoint y: 287, distance: 39.5
click at [458, 287] on p "Live Streamed Conferences and Intensives" at bounding box center [560, 298] width 205 height 35
click at [672, 363] on button "Sessions" at bounding box center [416, 364] width 513 height 40
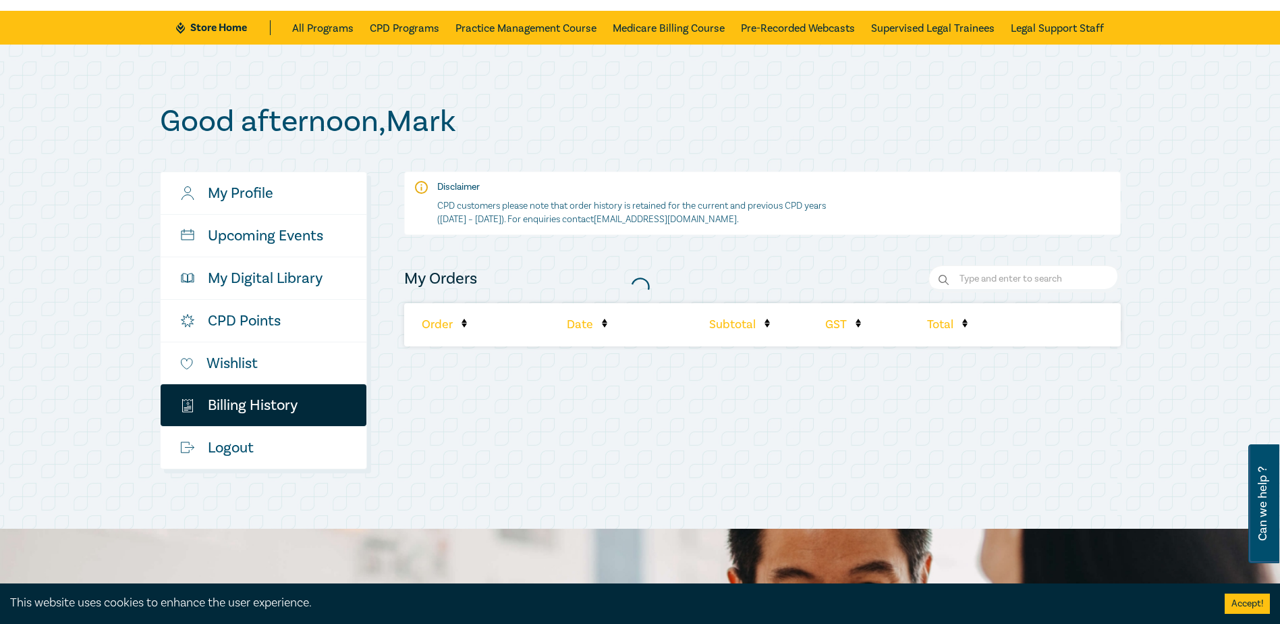
scroll to position [202, 0]
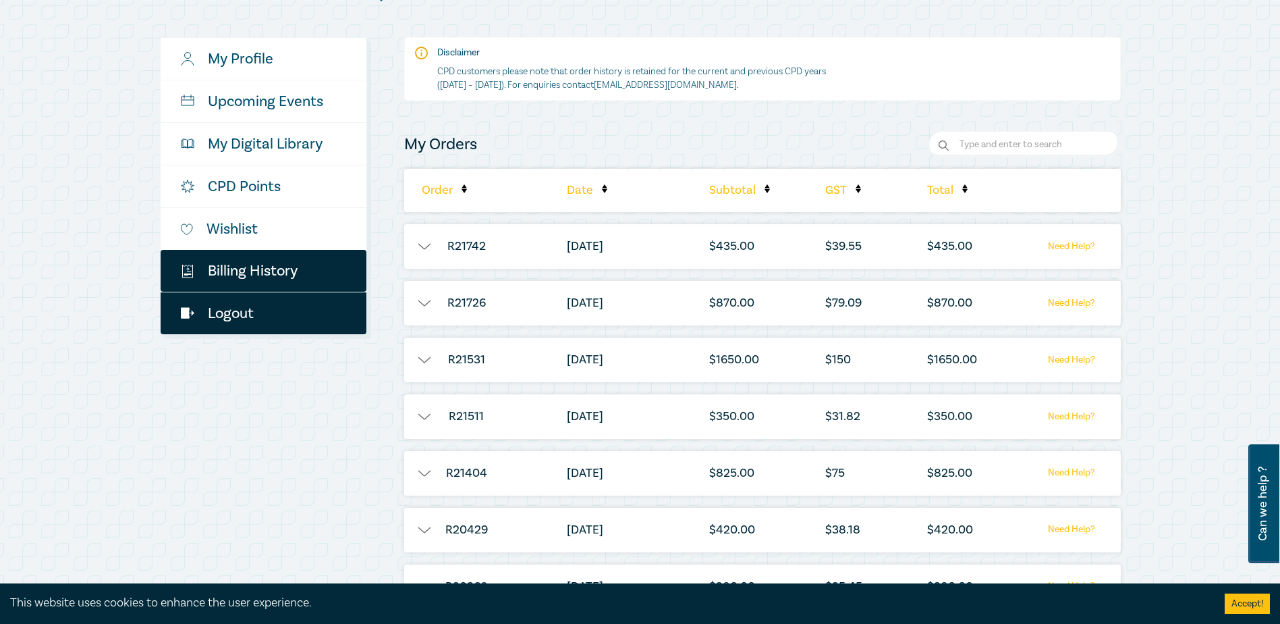
click at [222, 313] on link "Logout" at bounding box center [264, 313] width 206 height 42
